Goal: Task Accomplishment & Management: Use online tool/utility

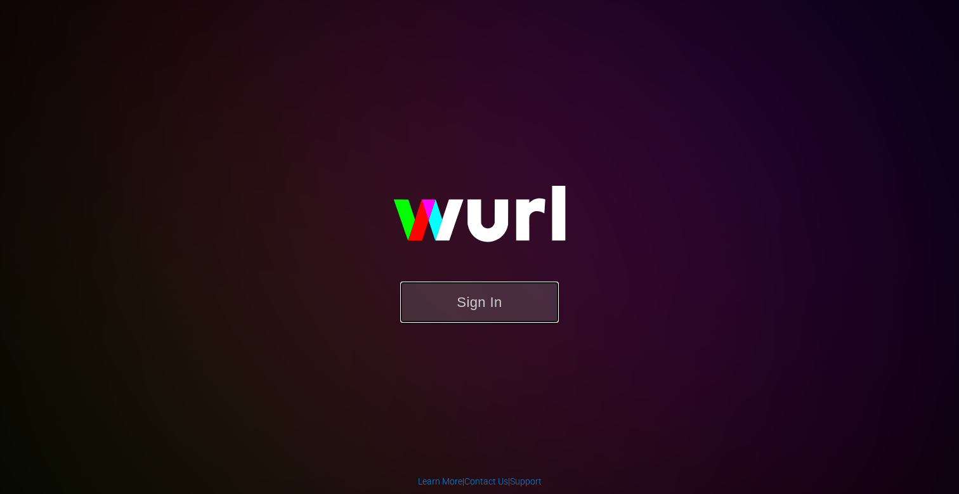
click at [478, 322] on button "Sign In" at bounding box center [479, 302] width 159 height 41
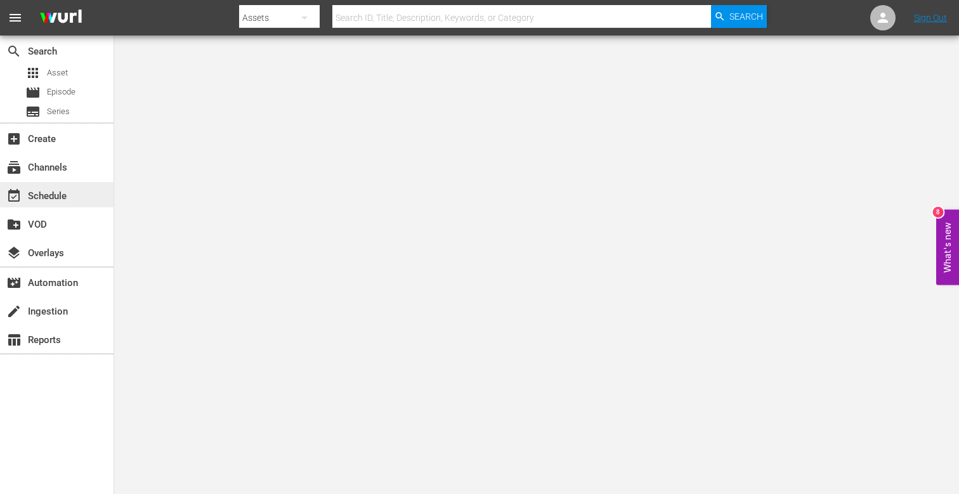
click at [51, 190] on div "event_available Schedule" at bounding box center [35, 193] width 71 height 11
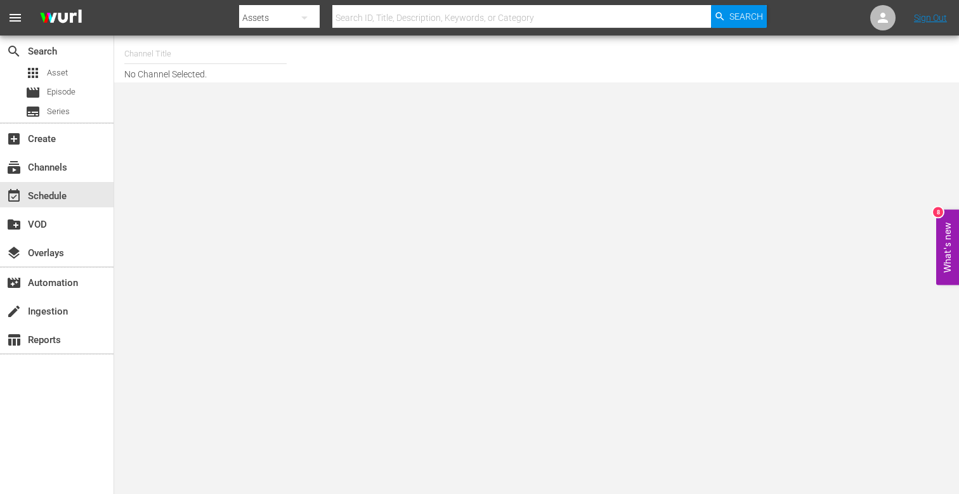
click at [182, 58] on input "text" at bounding box center [205, 54] width 162 height 30
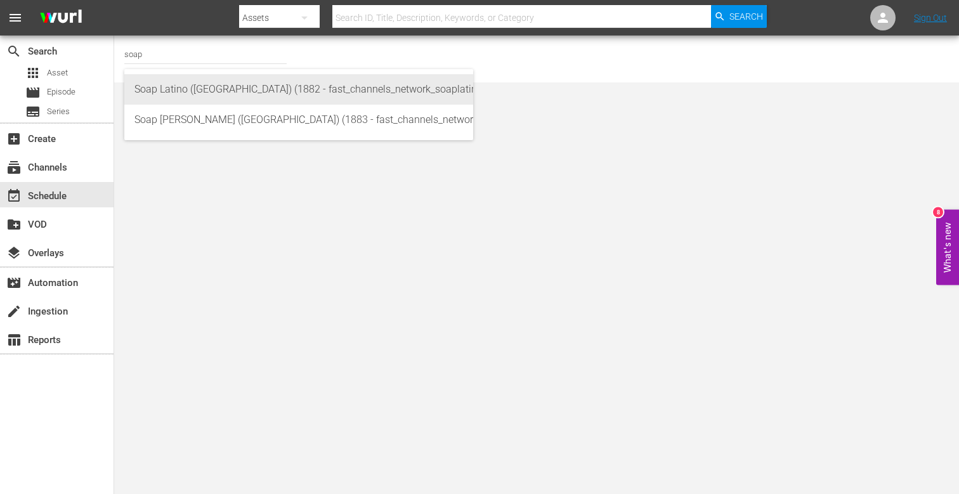
click at [223, 84] on div "Soap Latino ([GEOGRAPHIC_DATA]) (1882 - fast_channels_network_soaplatino_1)" at bounding box center [298, 89] width 328 height 30
type input "Soap Latino ([GEOGRAPHIC_DATA]) (1882 - fast_channels_network_soaplatino_1)"
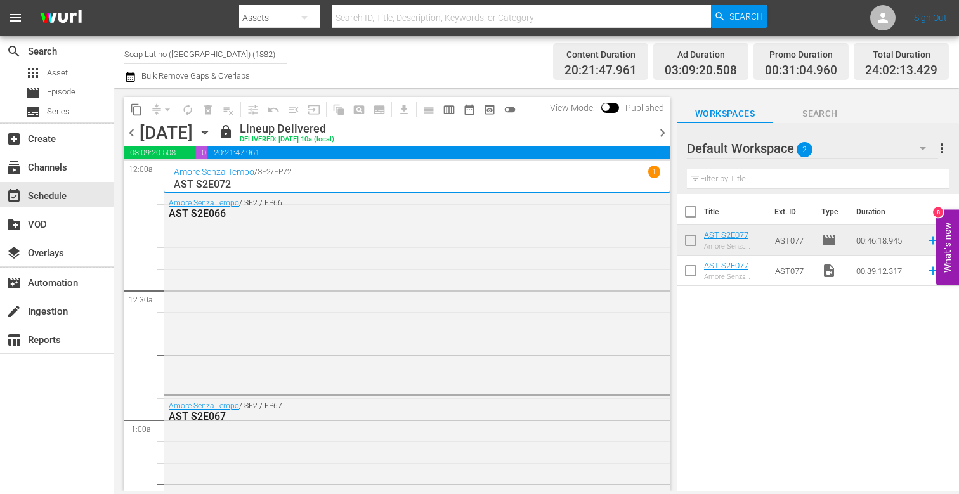
click at [663, 136] on span "chevron_right" at bounding box center [662, 133] width 16 height 16
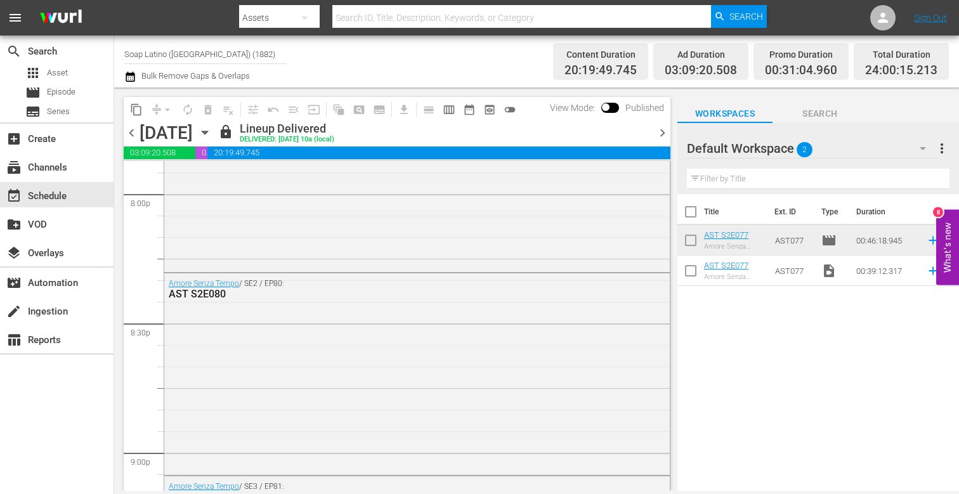
scroll to position [5922, 0]
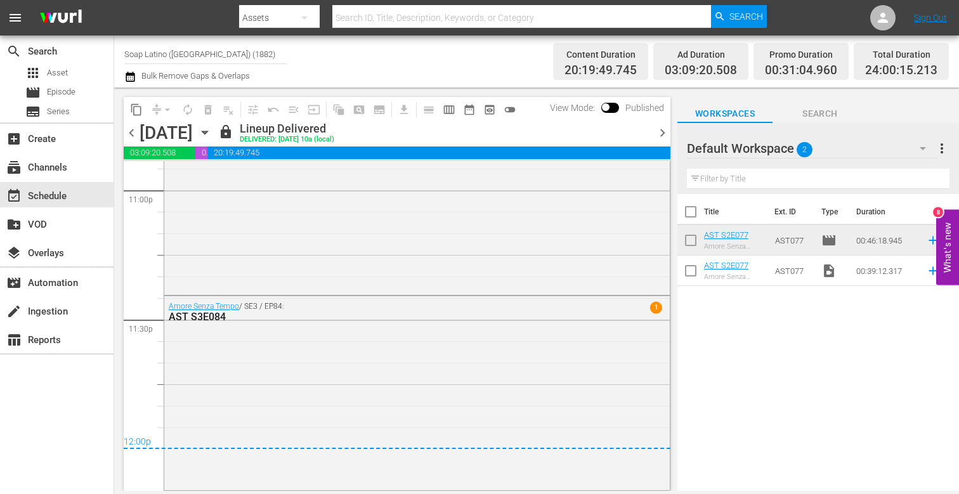
click at [665, 135] on span "chevron_right" at bounding box center [662, 133] width 16 height 16
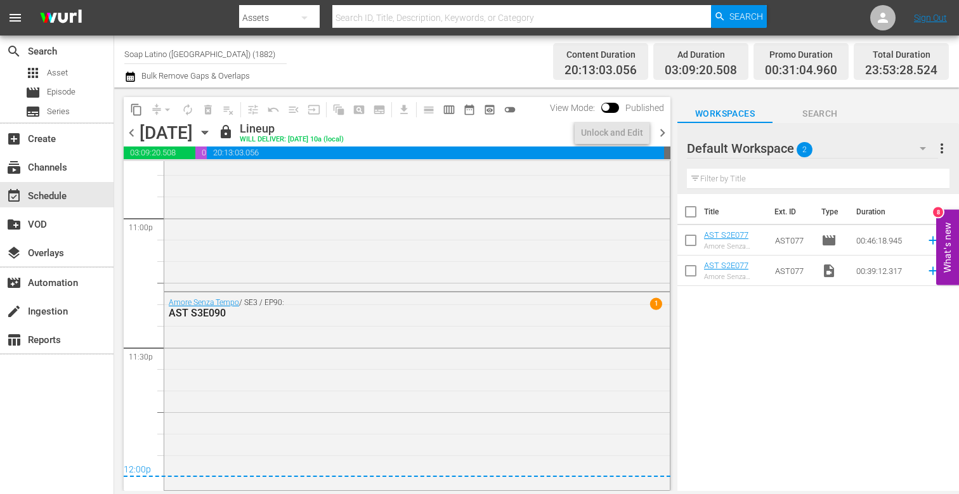
click at [665, 135] on span "chevron_right" at bounding box center [662, 133] width 16 height 16
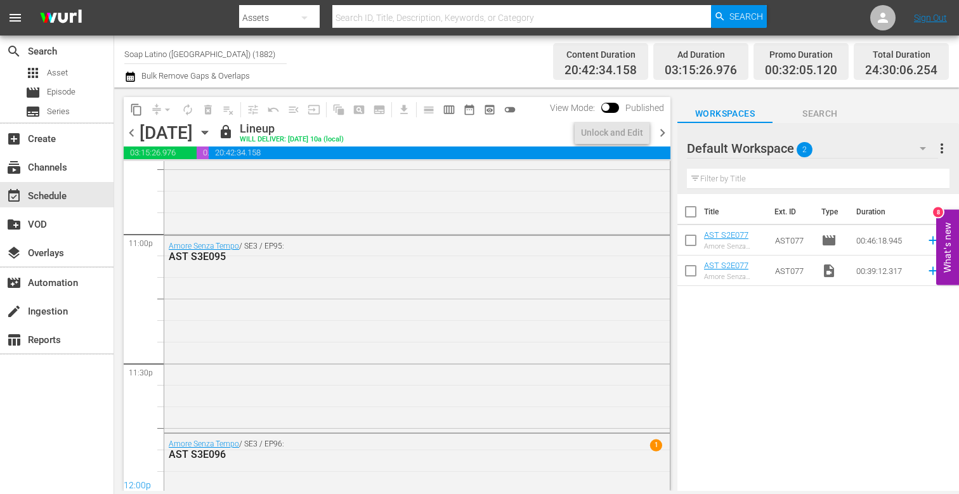
scroll to position [5922, 0]
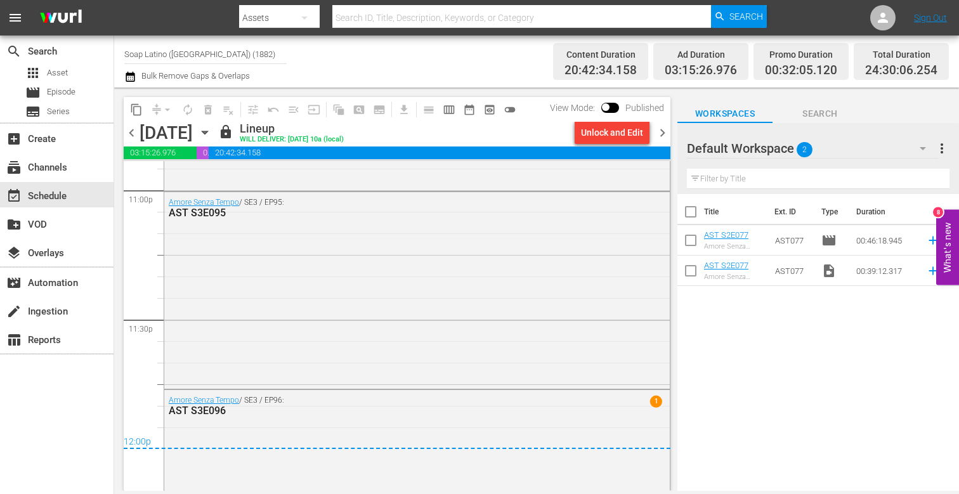
click at [665, 135] on span "chevron_right" at bounding box center [662, 133] width 16 height 16
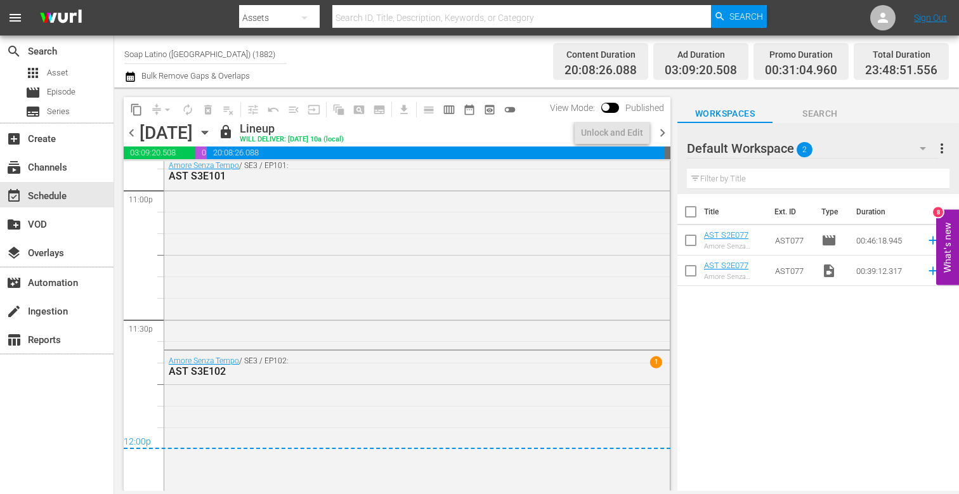
click at [665, 135] on span "chevron_right" at bounding box center [662, 133] width 16 height 16
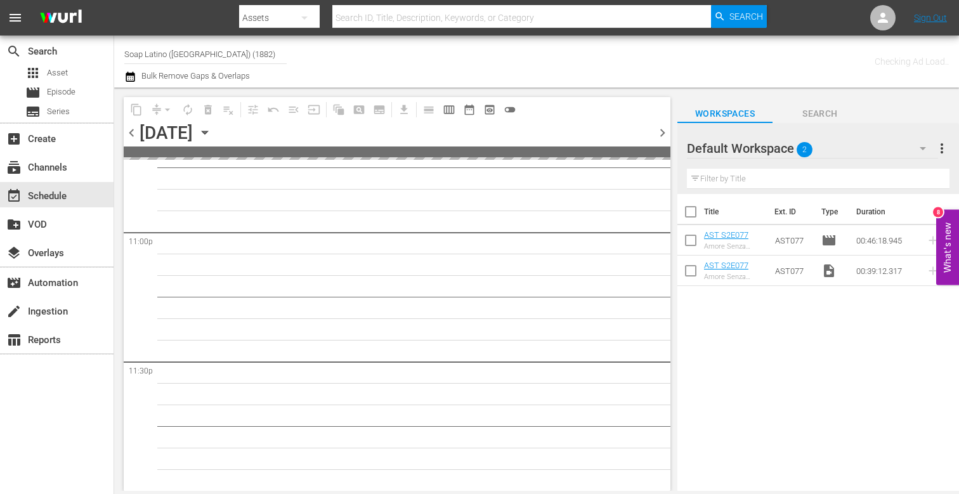
scroll to position [5878, 0]
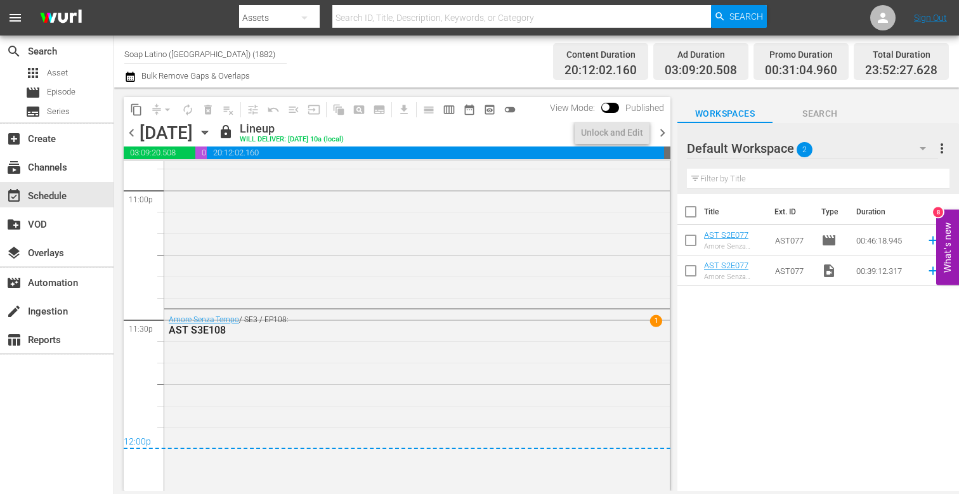
click at [665, 135] on span "chevron_right" at bounding box center [662, 133] width 16 height 16
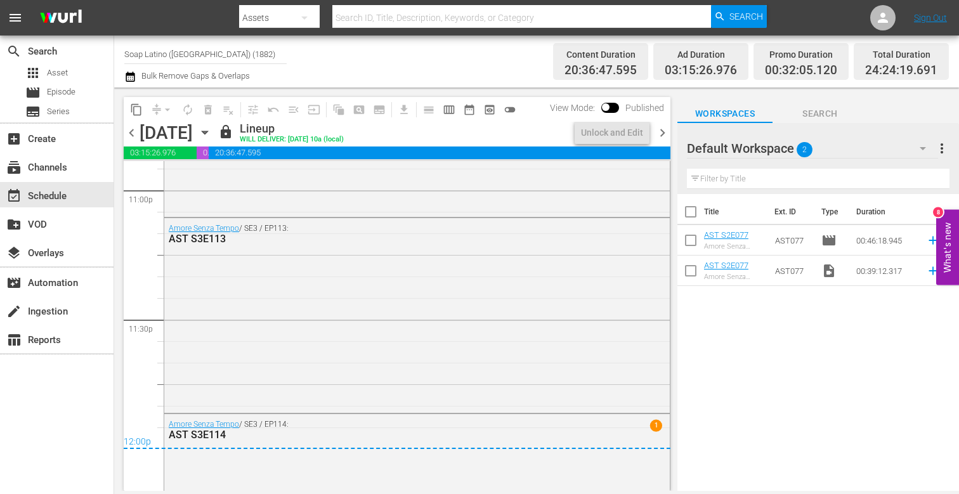
click at [665, 135] on span "chevron_right" at bounding box center [662, 133] width 16 height 16
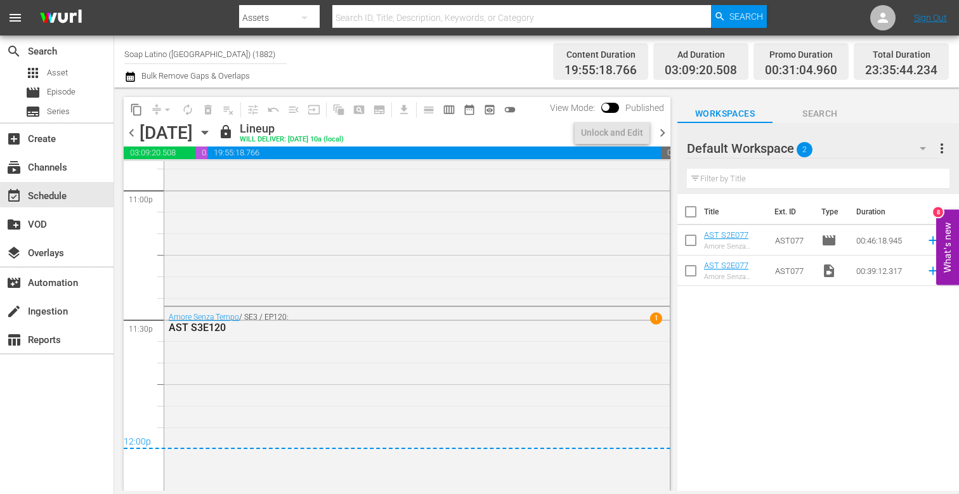
click at [665, 135] on span "chevron_right" at bounding box center [662, 133] width 16 height 16
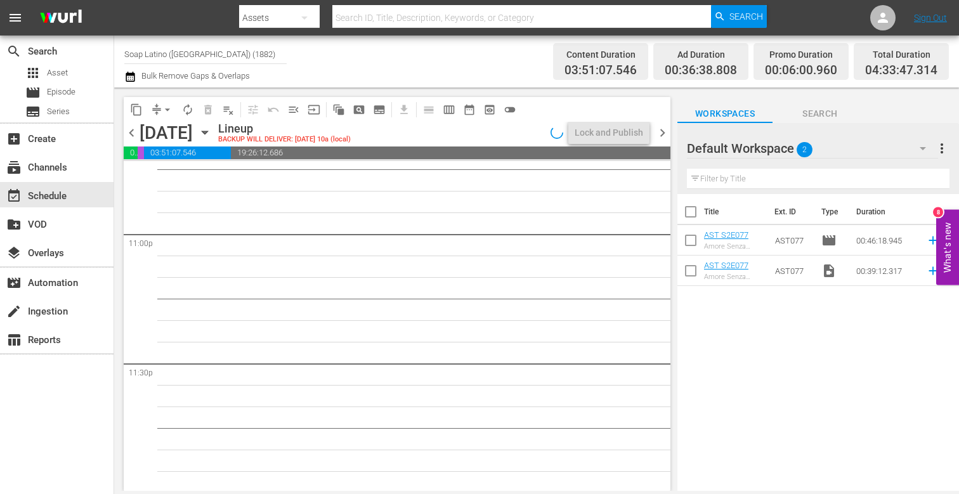
scroll to position [5880, 0]
click at [191, 56] on input "Soap Latino ([GEOGRAPHIC_DATA]) (1882)" at bounding box center [205, 54] width 162 height 30
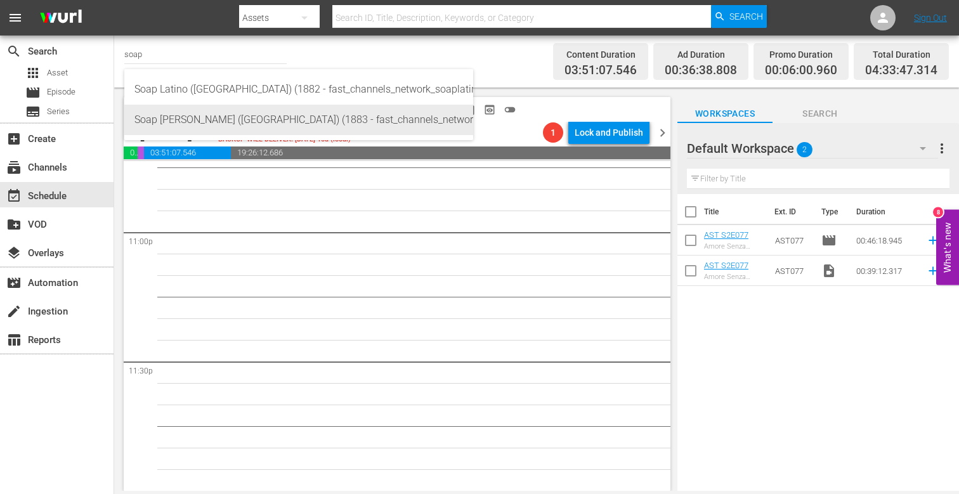
click at [153, 115] on div "Soap [PERSON_NAME] ([GEOGRAPHIC_DATA]) (1883 - fast_channels_network_soapturco_…" at bounding box center [298, 120] width 328 height 30
type input "Soap [PERSON_NAME] ([GEOGRAPHIC_DATA]) (1883 - fast_channels_network_soapturco_…"
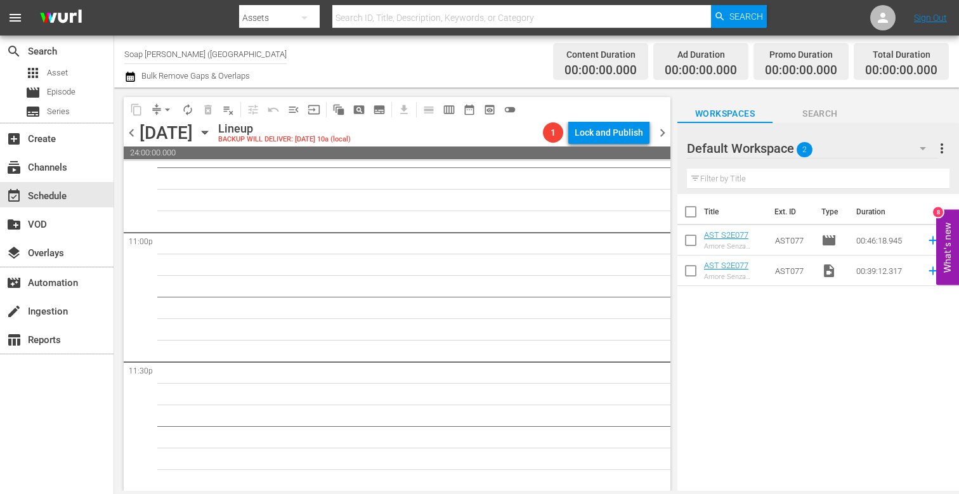
click at [215, 133] on div "[DATE] [DATE]" at bounding box center [177, 132] width 75 height 21
click at [212, 133] on icon "button" at bounding box center [205, 133] width 14 height 14
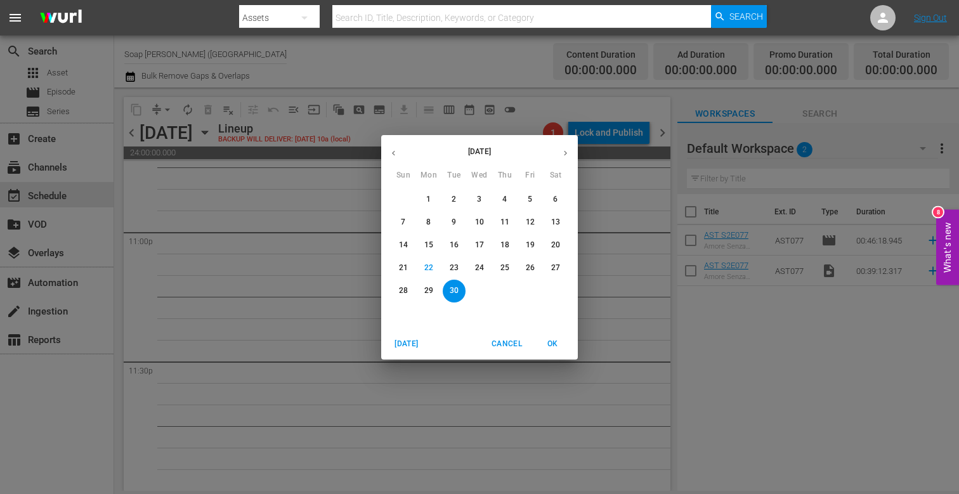
click at [509, 268] on span "25" at bounding box center [504, 268] width 23 height 11
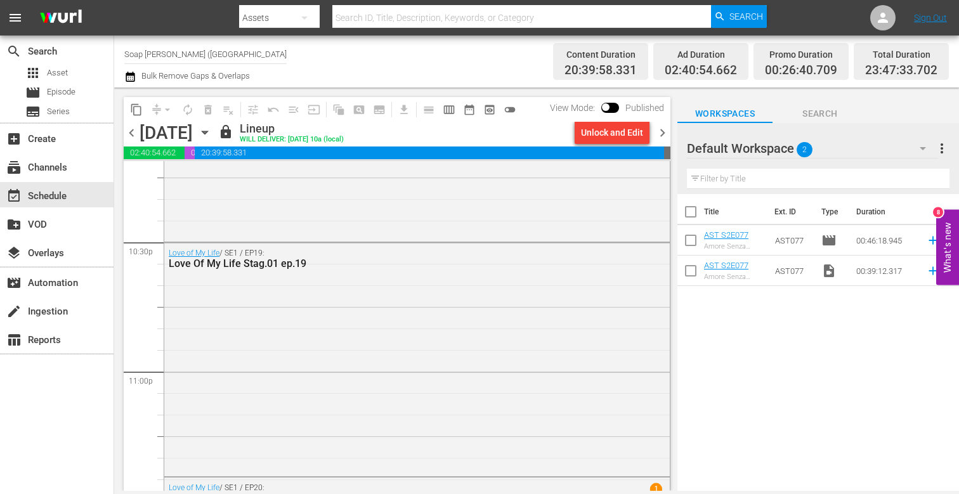
scroll to position [5694, 0]
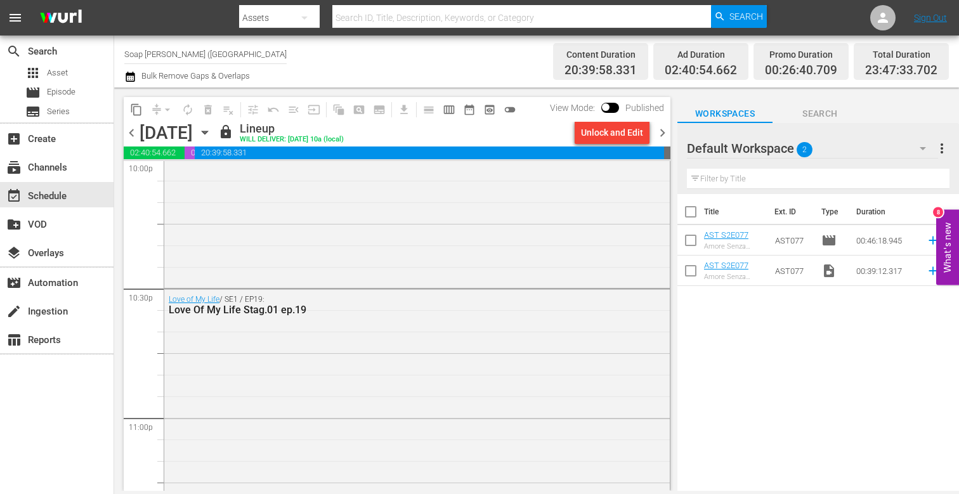
click at [129, 131] on span "chevron_left" at bounding box center [132, 133] width 16 height 16
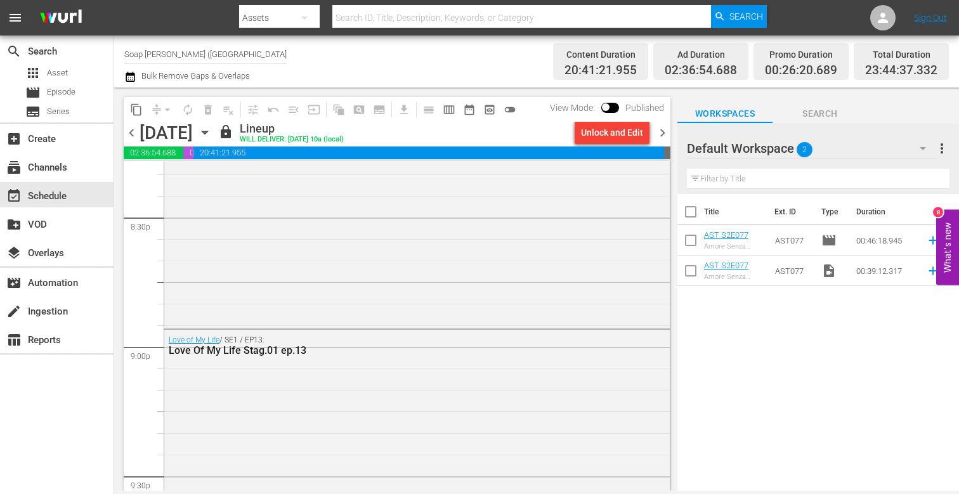
scroll to position [4848, 0]
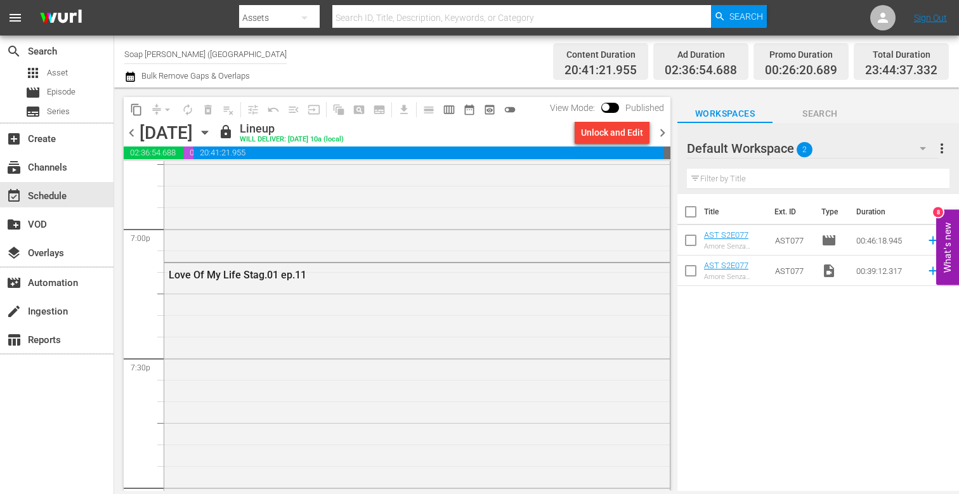
click at [133, 125] on span "chevron_left" at bounding box center [132, 133] width 16 height 16
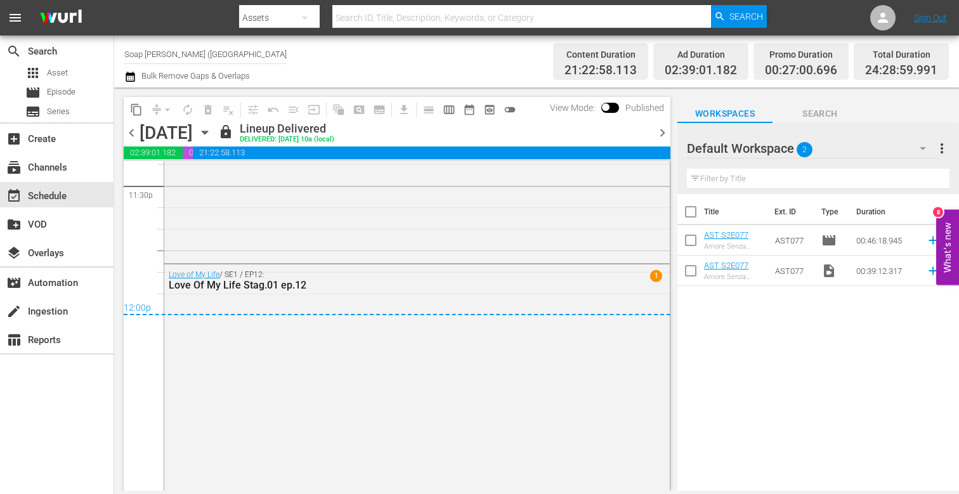
scroll to position [6063, 0]
click at [673, 130] on div "content_copy compress arrow_drop_down autorenew_outlined delete_forever_outline…" at bounding box center [395, 289] width 563 height 403
click at [661, 133] on span "chevron_right" at bounding box center [662, 133] width 16 height 16
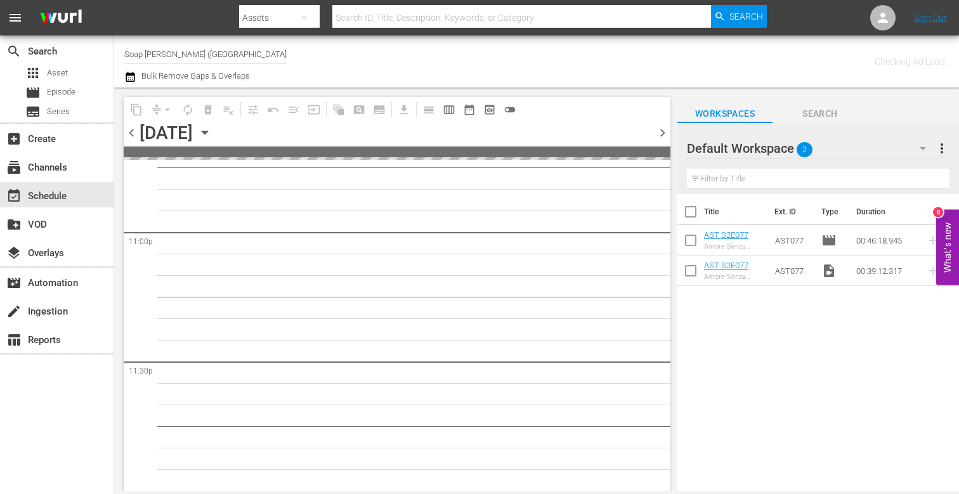
scroll to position [5878, 0]
click at [661, 133] on span "chevron_right" at bounding box center [662, 133] width 16 height 16
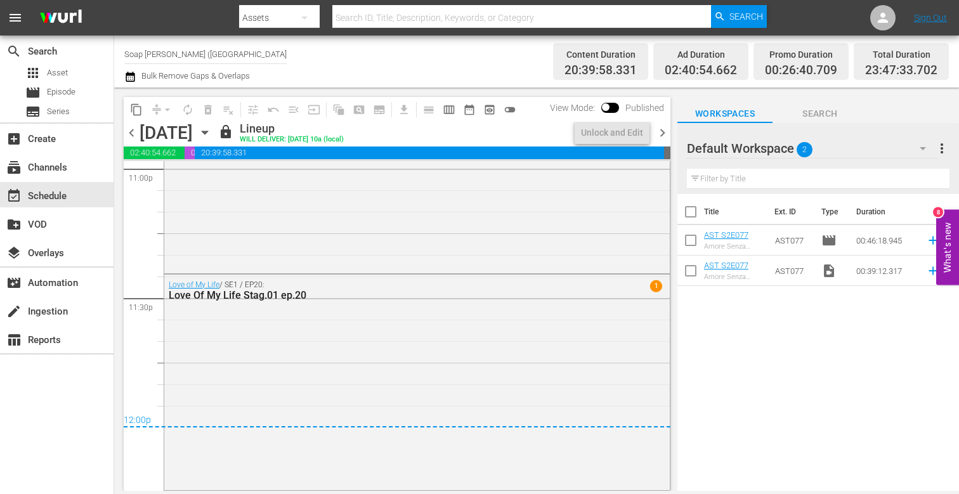
click at [661, 133] on span "chevron_right" at bounding box center [662, 133] width 16 height 16
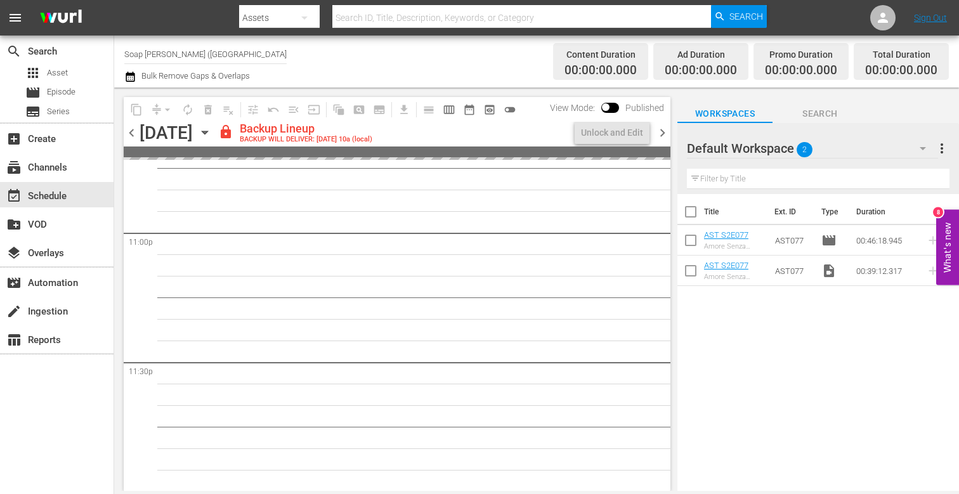
scroll to position [5880, 0]
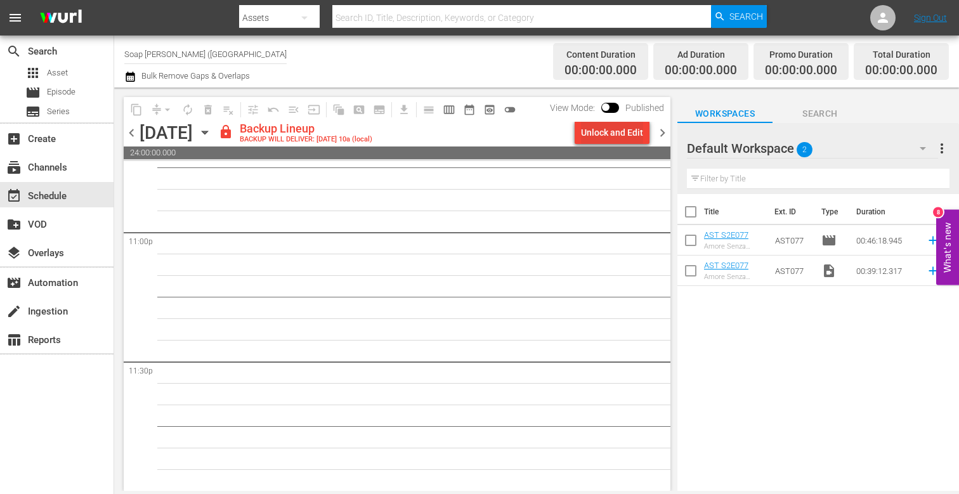
click at [616, 124] on div "Unlock and Edit" at bounding box center [612, 132] width 62 height 23
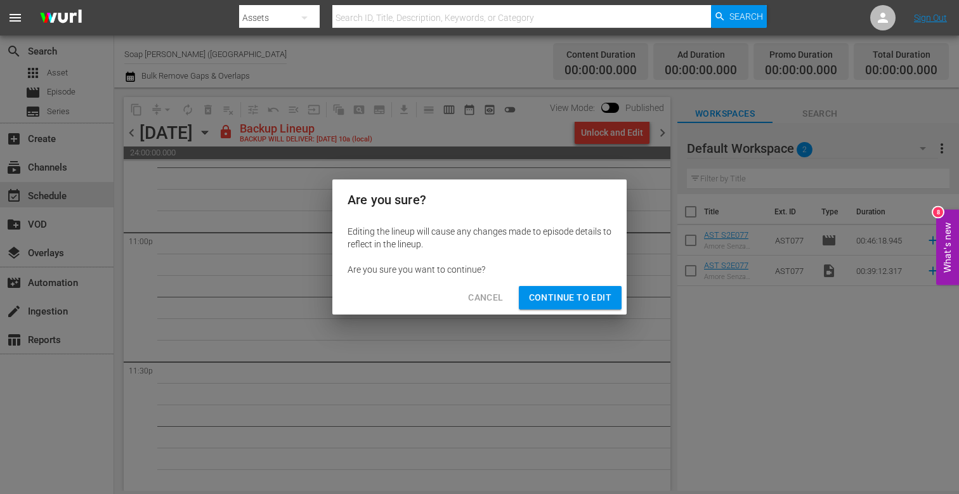
click at [573, 304] on span "Continue to Edit" at bounding box center [570, 298] width 82 height 16
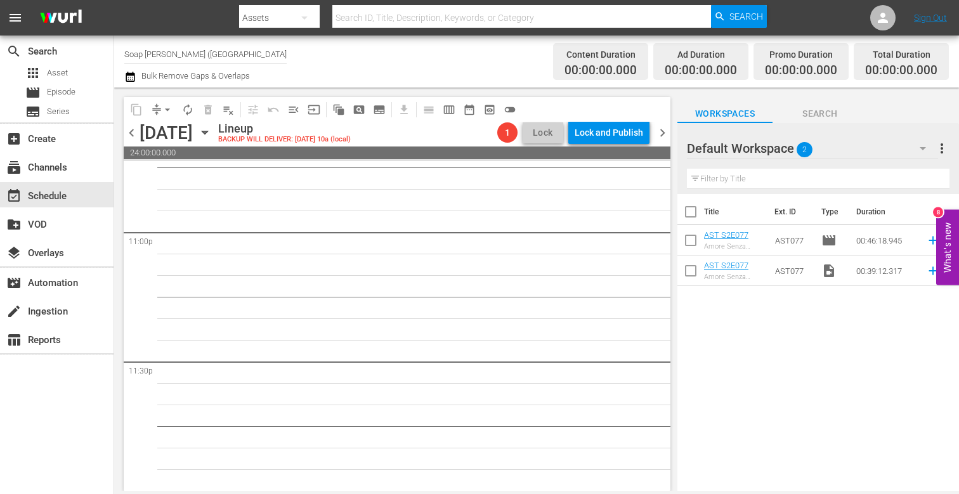
click at [666, 136] on span "chevron_right" at bounding box center [662, 133] width 16 height 16
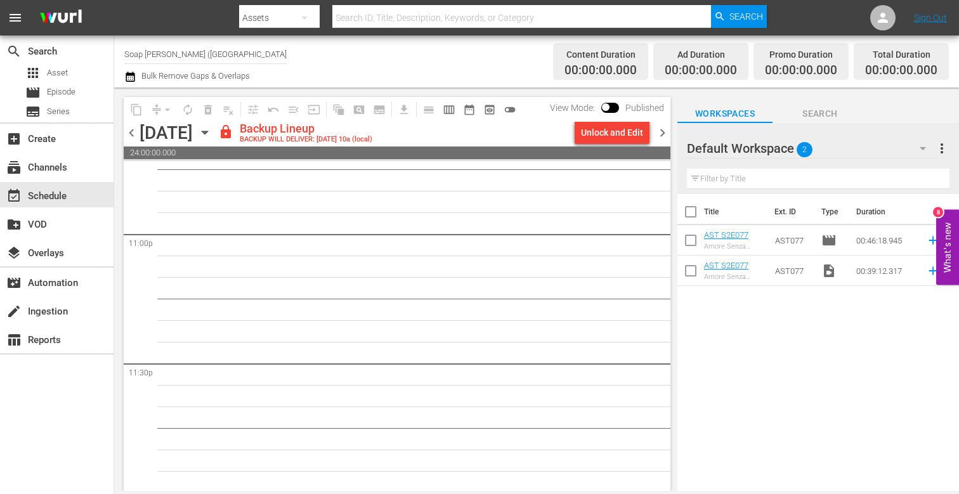
scroll to position [5880, 0]
click at [628, 139] on div "Unlock and Edit" at bounding box center [612, 132] width 62 height 23
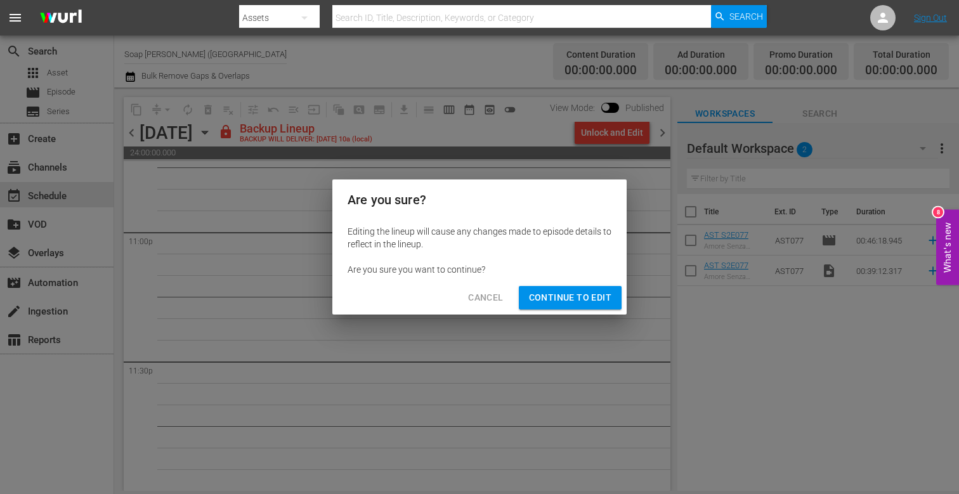
click at [576, 292] on span "Continue to Edit" at bounding box center [570, 298] width 82 height 16
